Goal: Obtain resource: Obtain resource

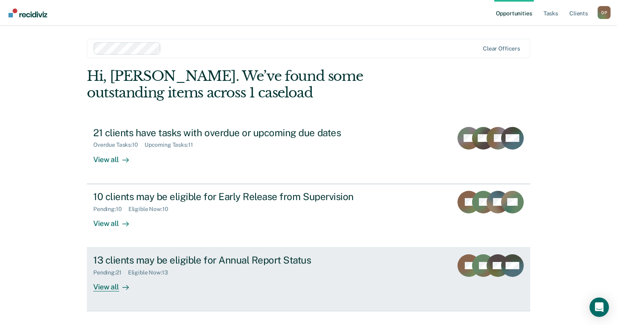
click at [240, 262] on div "13 clients may be eligible for Annual Report Status" at bounding box center [235, 260] width 284 height 12
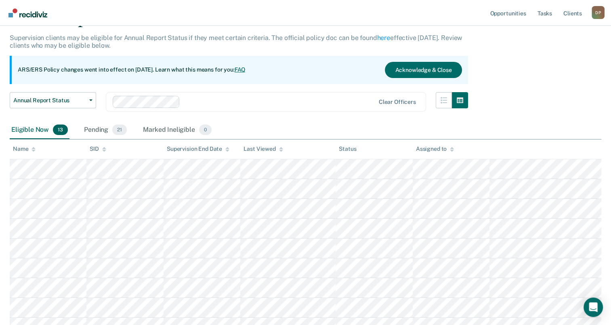
scroll to position [32, 0]
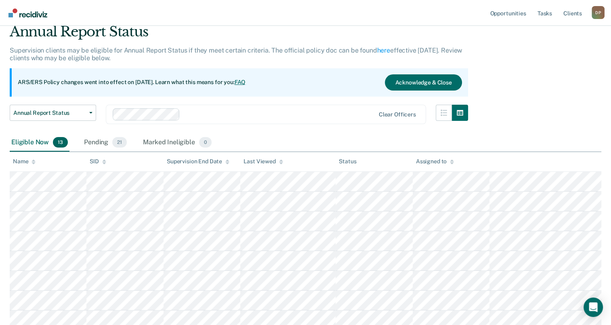
click at [602, 112] on main "Annual Report Status Supervision clients may be eligible for Annual Report Stat…" at bounding box center [305, 248] width 611 height 474
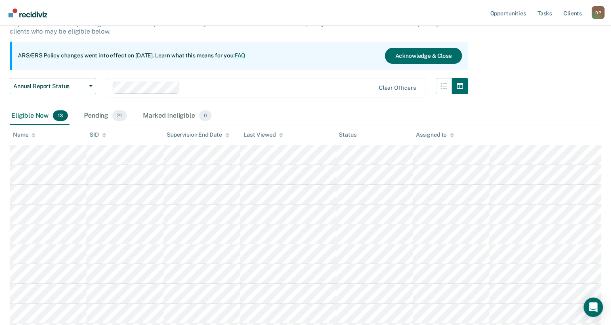
scroll to position [73, 0]
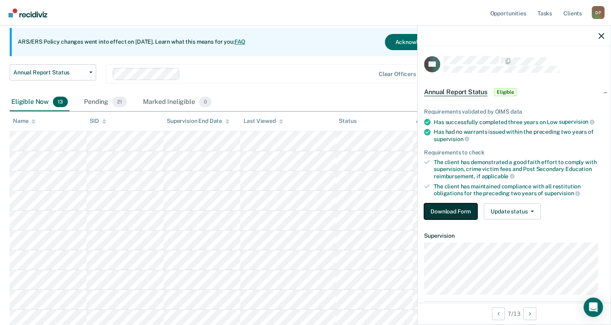
click at [474, 212] on button "Download Form" at bounding box center [450, 211] width 53 height 16
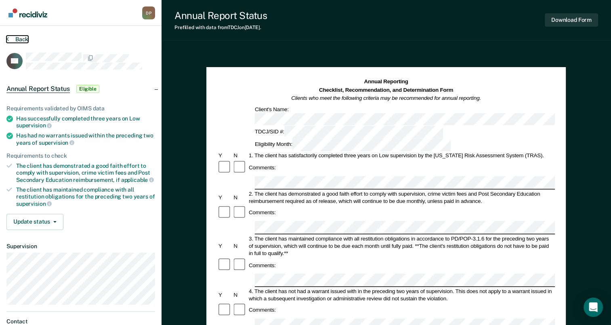
click at [11, 40] on button "Back" at bounding box center [17, 39] width 22 height 7
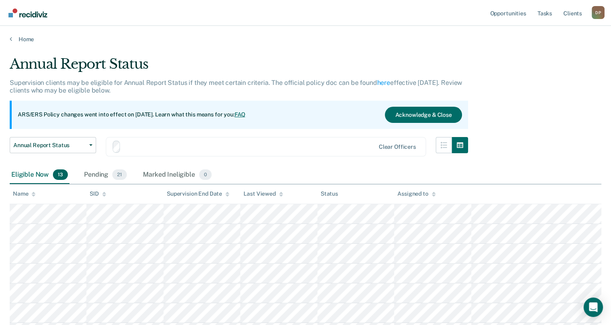
scroll to position [73, 0]
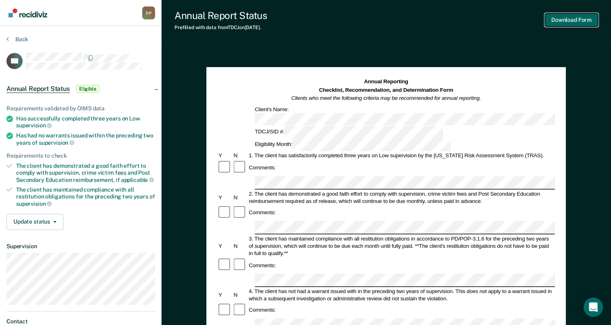
click at [562, 21] on button "Download Form" at bounding box center [571, 19] width 53 height 13
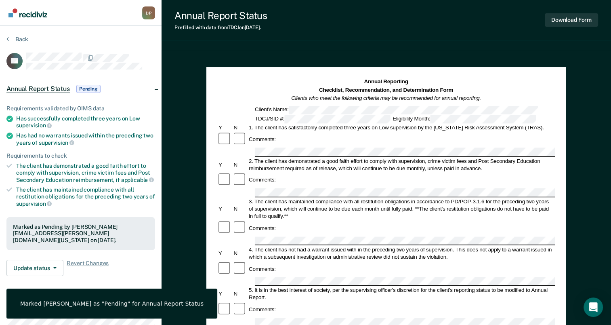
click at [391, 38] on div "Annual Report Status Prefilled with data from TDCJ on [DATE] . Download Form" at bounding box center [387, 20] width 450 height 40
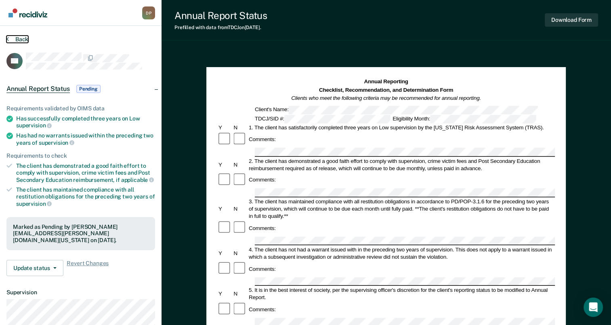
click at [21, 38] on button "Back" at bounding box center [17, 39] width 22 height 7
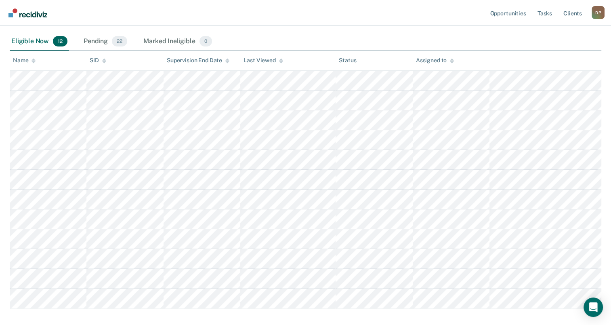
scroll to position [154, 0]
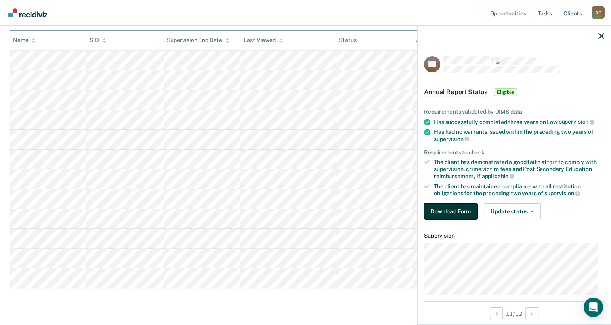
click at [457, 209] on button "Download Form" at bounding box center [450, 211] width 53 height 16
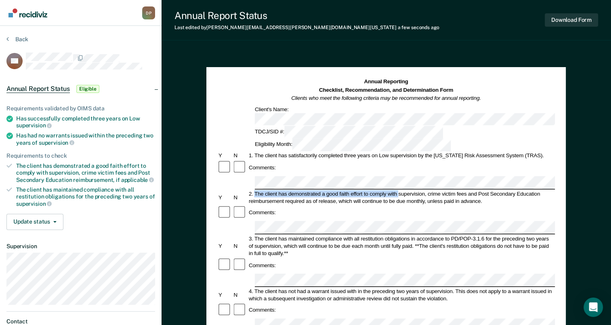
drag, startPoint x: 255, startPoint y: 157, endPoint x: 398, endPoint y: 154, distance: 143.1
click at [398, 190] on div "2. The client has demonstrated a good faith effort to comply with supervision, …" at bounding box center [401, 197] width 307 height 15
drag, startPoint x: 398, startPoint y: 154, endPoint x: 387, endPoint y: 155, distance: 10.9
copy div "The client has demonstrated a good faith effort to comply with"
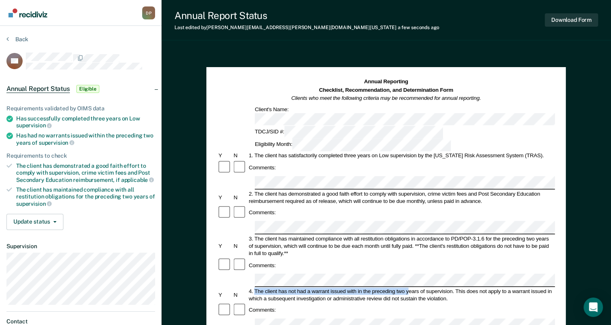
drag, startPoint x: 255, startPoint y: 236, endPoint x: 416, endPoint y: 234, distance: 160.8
click at [416, 287] on div "4. The client has not had a warrant issued with in the preceding two years of s…" at bounding box center [401, 294] width 307 height 15
drag, startPoint x: 416, startPoint y: 234, endPoint x: 456, endPoint y: 237, distance: 40.1
click at [456, 287] on div "4. The client has not had a warrant issued with in the preceding two years of s…" at bounding box center [401, 294] width 307 height 15
drag, startPoint x: 454, startPoint y: 236, endPoint x: 254, endPoint y: 232, distance: 200.1
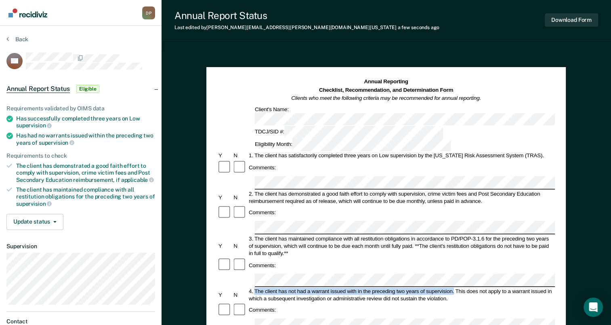
drag, startPoint x: 254, startPoint y: 232, endPoint x: 264, endPoint y: 234, distance: 10.2
copy div "The client has not had a warrant issued with in the preceding two years of supe…"
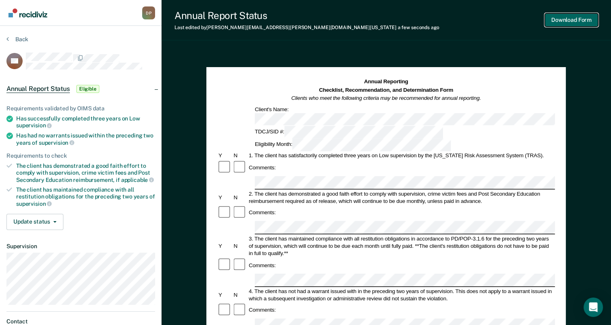
click at [570, 23] on button "Download Form" at bounding box center [571, 19] width 53 height 13
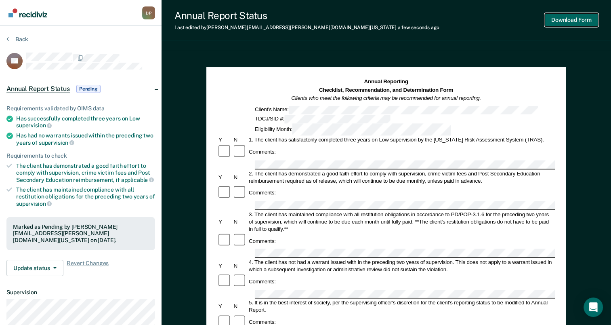
click at [574, 18] on button "Download Form" at bounding box center [571, 19] width 53 height 13
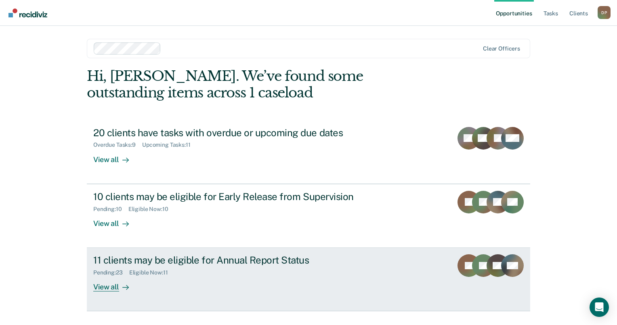
click at [183, 258] on div "11 clients may be eligible for Annual Report Status" at bounding box center [235, 260] width 284 height 12
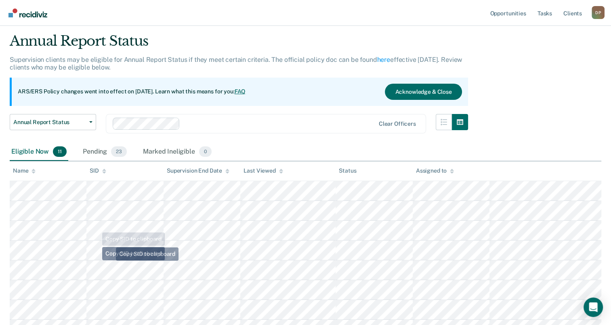
scroll to position [154, 0]
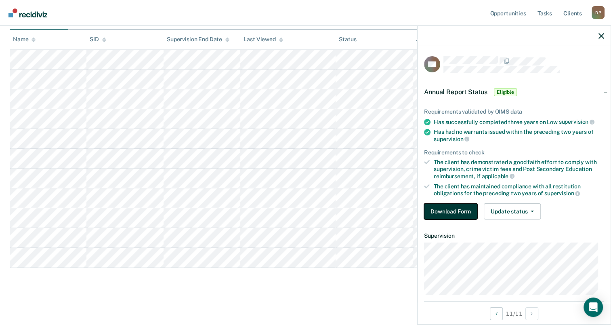
click at [442, 210] on button "Download Form" at bounding box center [450, 211] width 53 height 16
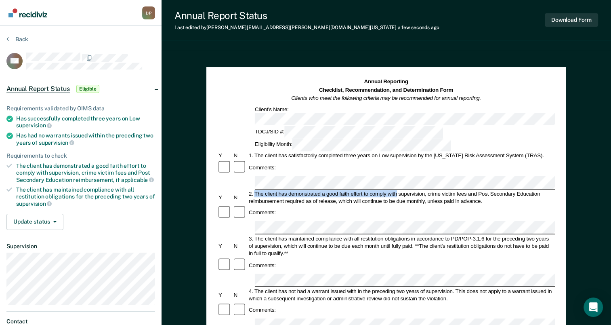
drag, startPoint x: 257, startPoint y: 156, endPoint x: 396, endPoint y: 158, distance: 139.0
click at [396, 190] on div "2. The client has demonstrated a good faith effort to comply with supervision, …" at bounding box center [401, 197] width 307 height 15
drag, startPoint x: 396, startPoint y: 158, endPoint x: 392, endPoint y: 157, distance: 5.0
copy div "The client has demonstrated a good faith effort to comply with"
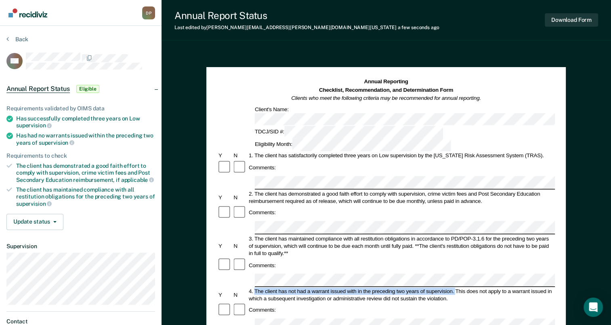
drag, startPoint x: 255, startPoint y: 237, endPoint x: 454, endPoint y: 235, distance: 198.8
click at [454, 287] on div "4. The client has not had a warrant issued with in the preceding two years of s…" at bounding box center [401, 294] width 307 height 15
drag, startPoint x: 454, startPoint y: 235, endPoint x: 437, endPoint y: 236, distance: 17.0
copy div "The client has not had a warrant issued with in the preceding two years of supe…"
